Goal: Find specific page/section: Find specific page/section

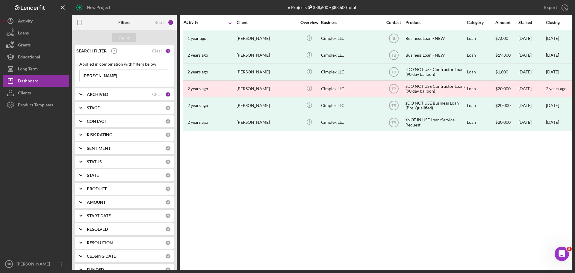
drag, startPoint x: 97, startPoint y: 76, endPoint x: 79, endPoint y: 76, distance: 17.4
click at [79, 76] on div "[PERSON_NAME] Icon/Menu Close" at bounding box center [124, 76] width 90 height 13
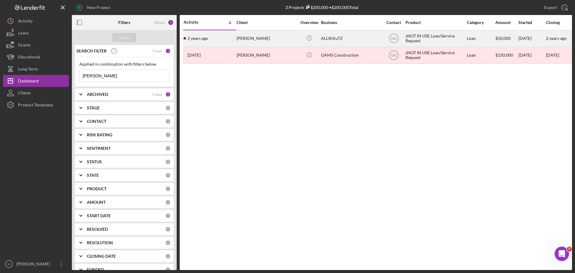
type input "[PERSON_NAME]"
click at [241, 41] on div "[PERSON_NAME]" at bounding box center [267, 39] width 60 height 16
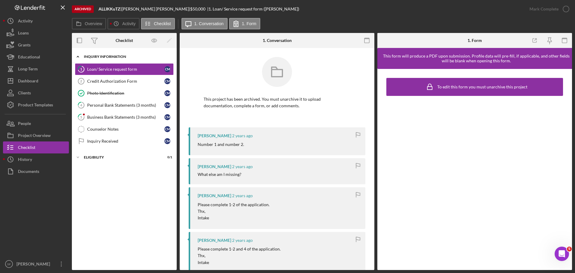
click at [102, 57] on div "Inquiry Information" at bounding box center [126, 57] width 85 height 4
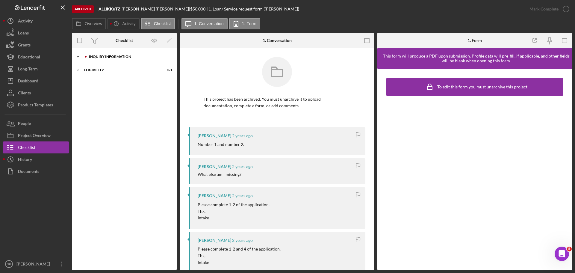
click at [102, 58] on div "Inquiry Information" at bounding box center [129, 57] width 80 height 4
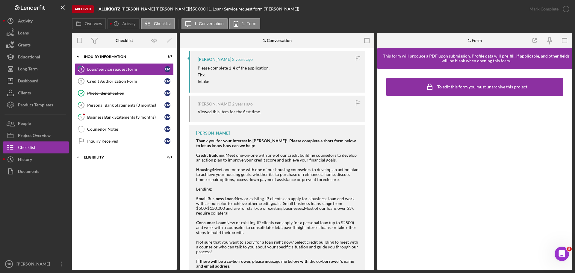
scroll to position [307, 0]
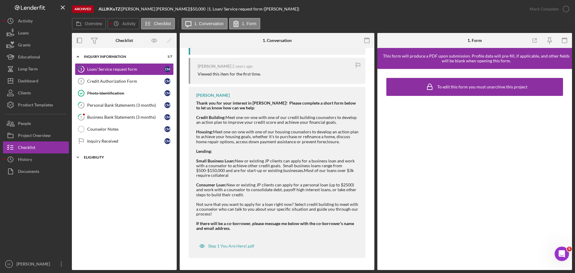
click at [108, 156] on div "Eligibility" at bounding box center [126, 158] width 85 height 4
click at [40, 172] on button "Documents" at bounding box center [36, 171] width 66 height 12
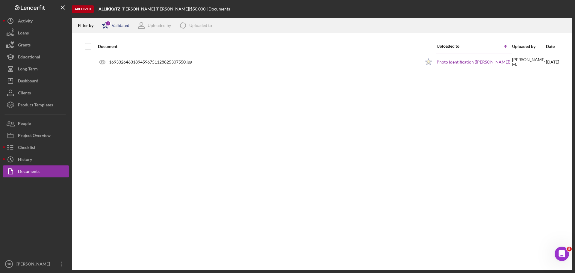
click at [103, 27] on icon "Icon/Star" at bounding box center [105, 25] width 15 height 15
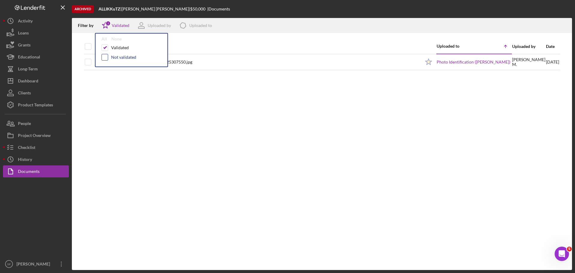
click at [105, 56] on input "checkbox" at bounding box center [105, 57] width 6 height 6
checkbox input "true"
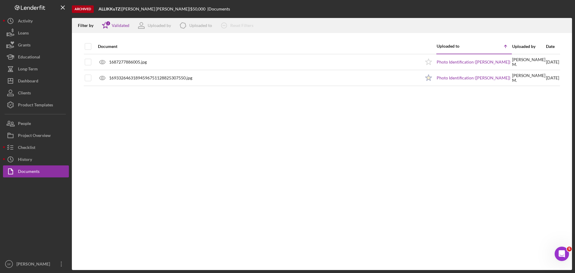
click at [284, 19] on div "Filter by Icon/Star 2 Validated Uploaded by Icon/Product Uploaded to Icon/Clear…" at bounding box center [322, 25] width 500 height 15
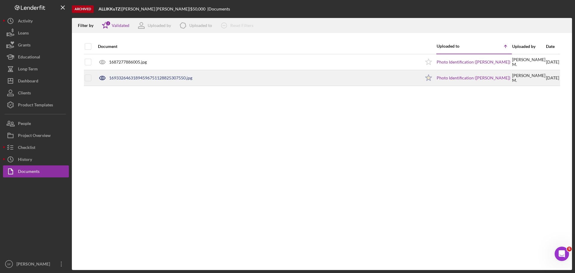
click at [114, 74] on div "16933264631894596751128825307550.jpg" at bounding box center [258, 77] width 326 height 15
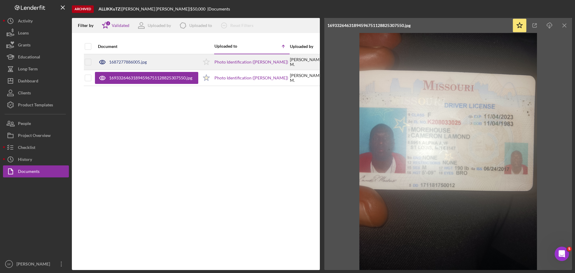
click at [125, 61] on div "1687277886005.jpg" at bounding box center [128, 62] width 38 height 5
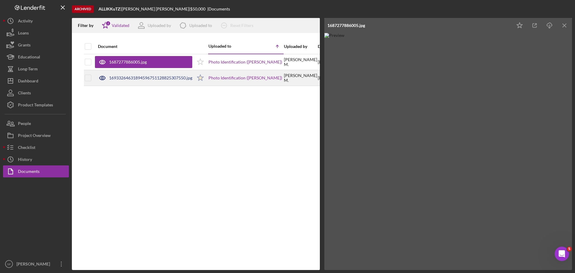
click at [126, 75] on div "16933264631894596751128825307550.jpg" at bounding box center [143, 77] width 97 height 15
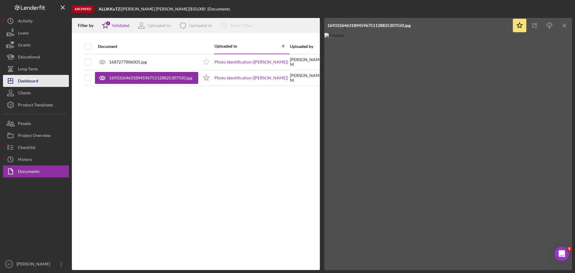
click at [31, 84] on div "Dashboard" at bounding box center [28, 81] width 20 height 13
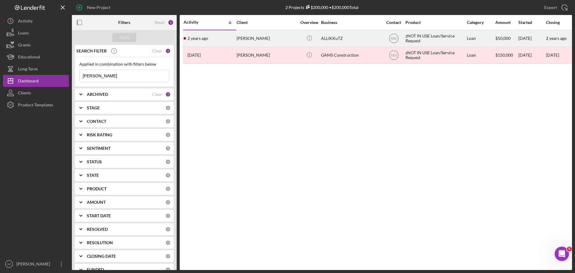
click at [243, 38] on div "[PERSON_NAME]" at bounding box center [267, 39] width 60 height 16
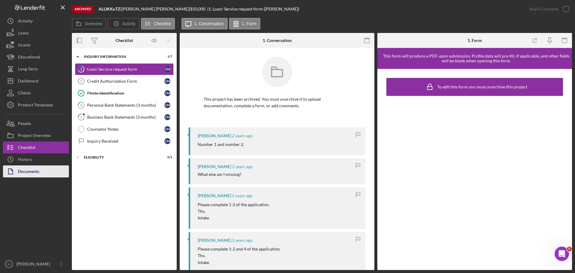
click at [40, 172] on button "Documents" at bounding box center [36, 171] width 66 height 12
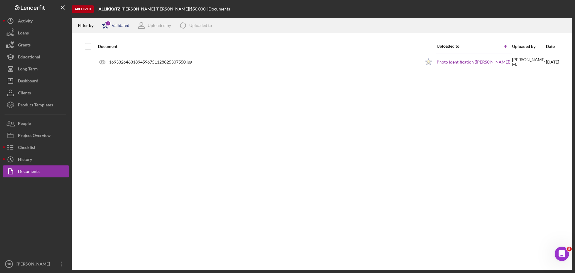
click at [108, 27] on icon "Icon/Star" at bounding box center [105, 25] width 15 height 15
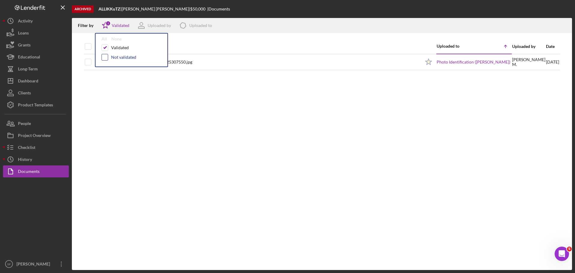
drag, startPoint x: 108, startPoint y: 56, endPoint x: 106, endPoint y: 58, distance: 3.1
click at [108, 56] on div "Not validated" at bounding box center [132, 57] width 60 height 7
click at [103, 61] on div at bounding box center [105, 57] width 7 height 7
click at [104, 59] on input "checkbox" at bounding box center [105, 57] width 6 height 6
checkbox input "true"
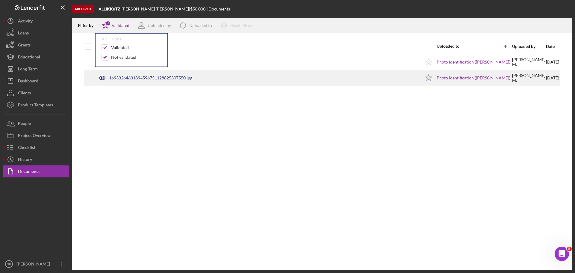
click at [119, 76] on div "16933264631894596751128825307550.jpg" at bounding box center [150, 78] width 83 height 5
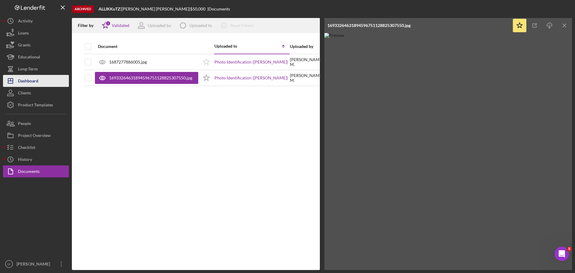
click at [37, 79] on div "Dashboard" at bounding box center [28, 81] width 20 height 13
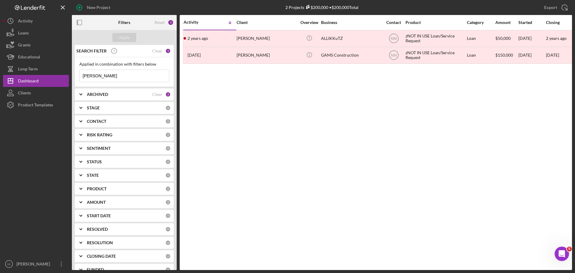
drag, startPoint x: 107, startPoint y: 78, endPoint x: 76, endPoint y: 72, distance: 31.3
click at [76, 72] on div "Applied in combination with filters below [PERSON_NAME] Icon/Menu Close" at bounding box center [124, 72] width 99 height 30
